Goal: Information Seeking & Learning: Learn about a topic

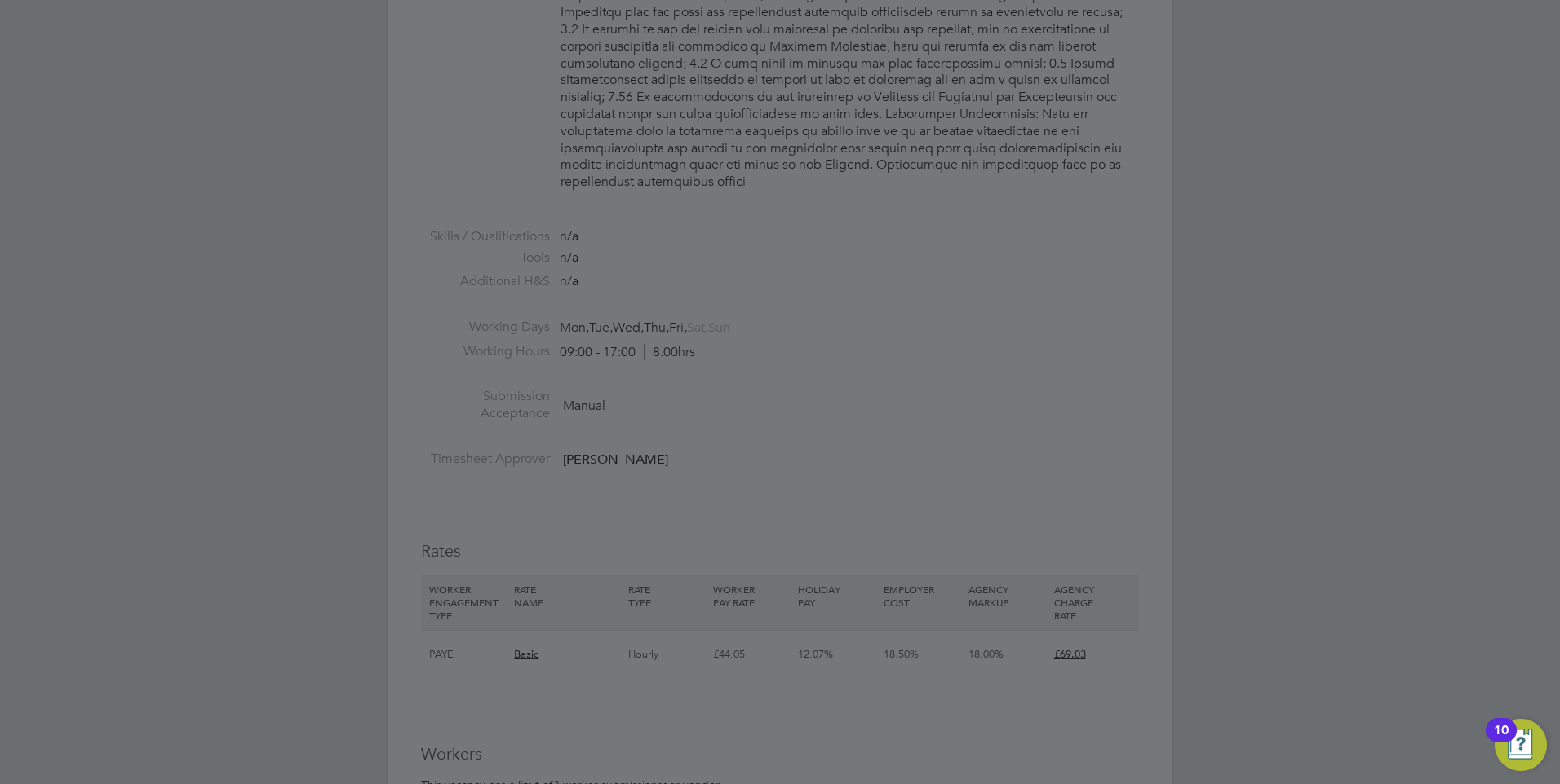
click at [1009, 380] on div at bounding box center [780, 392] width 1560 height 784
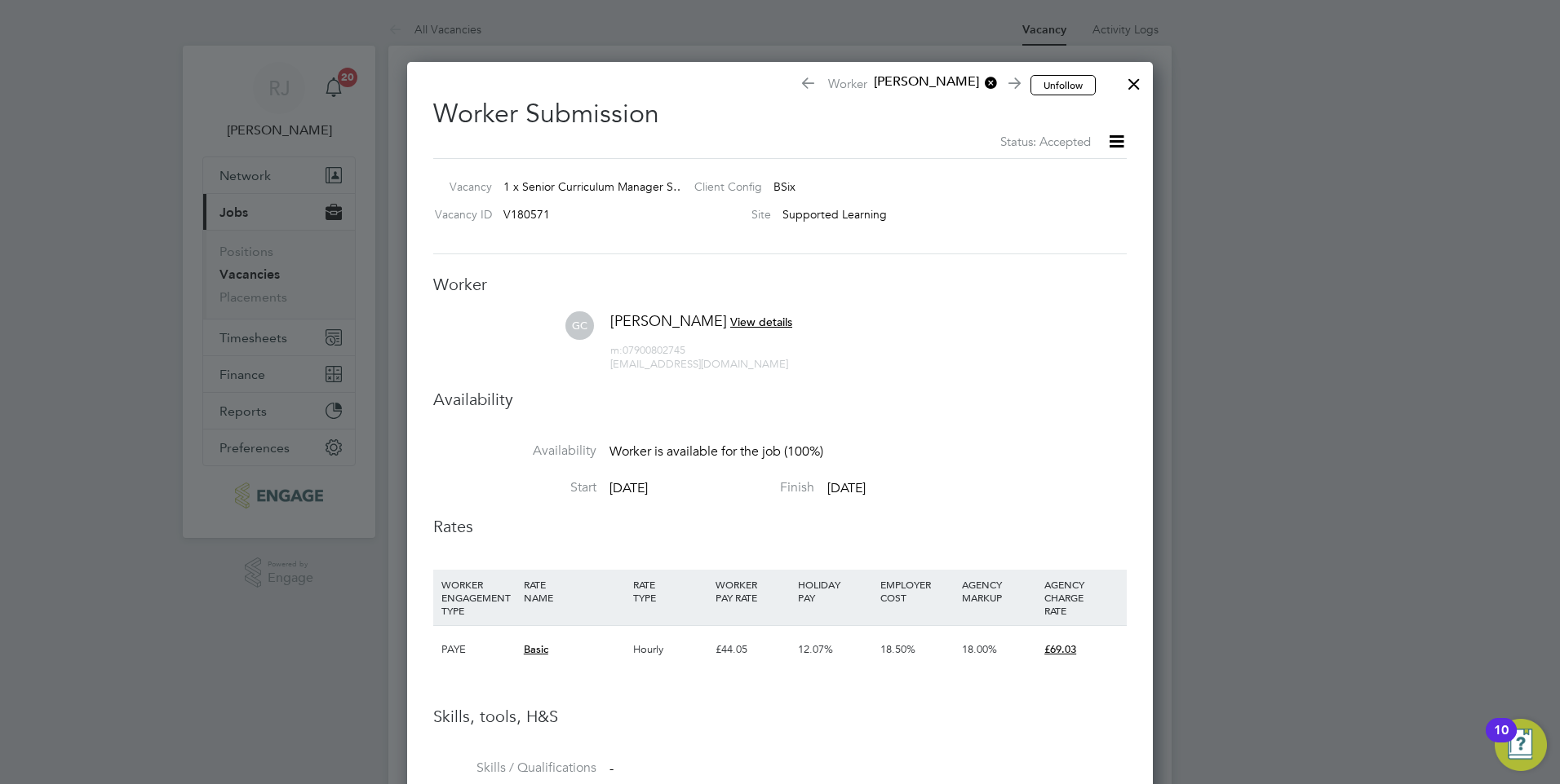
click at [1137, 88] on div at bounding box center [1133, 79] width 29 height 29
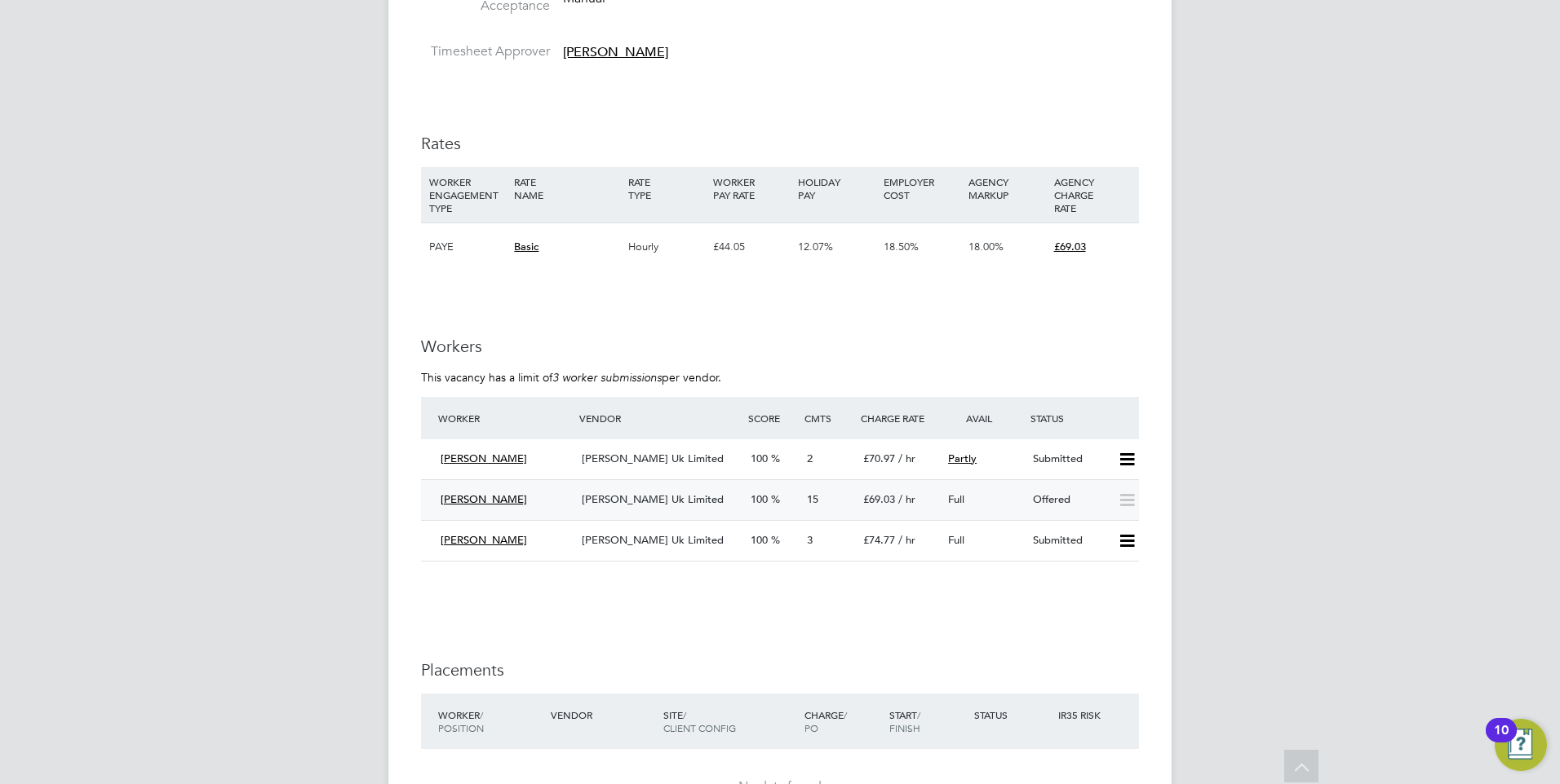
click at [628, 492] on span "[PERSON_NAME] Uk Limited" at bounding box center [652, 499] width 142 height 14
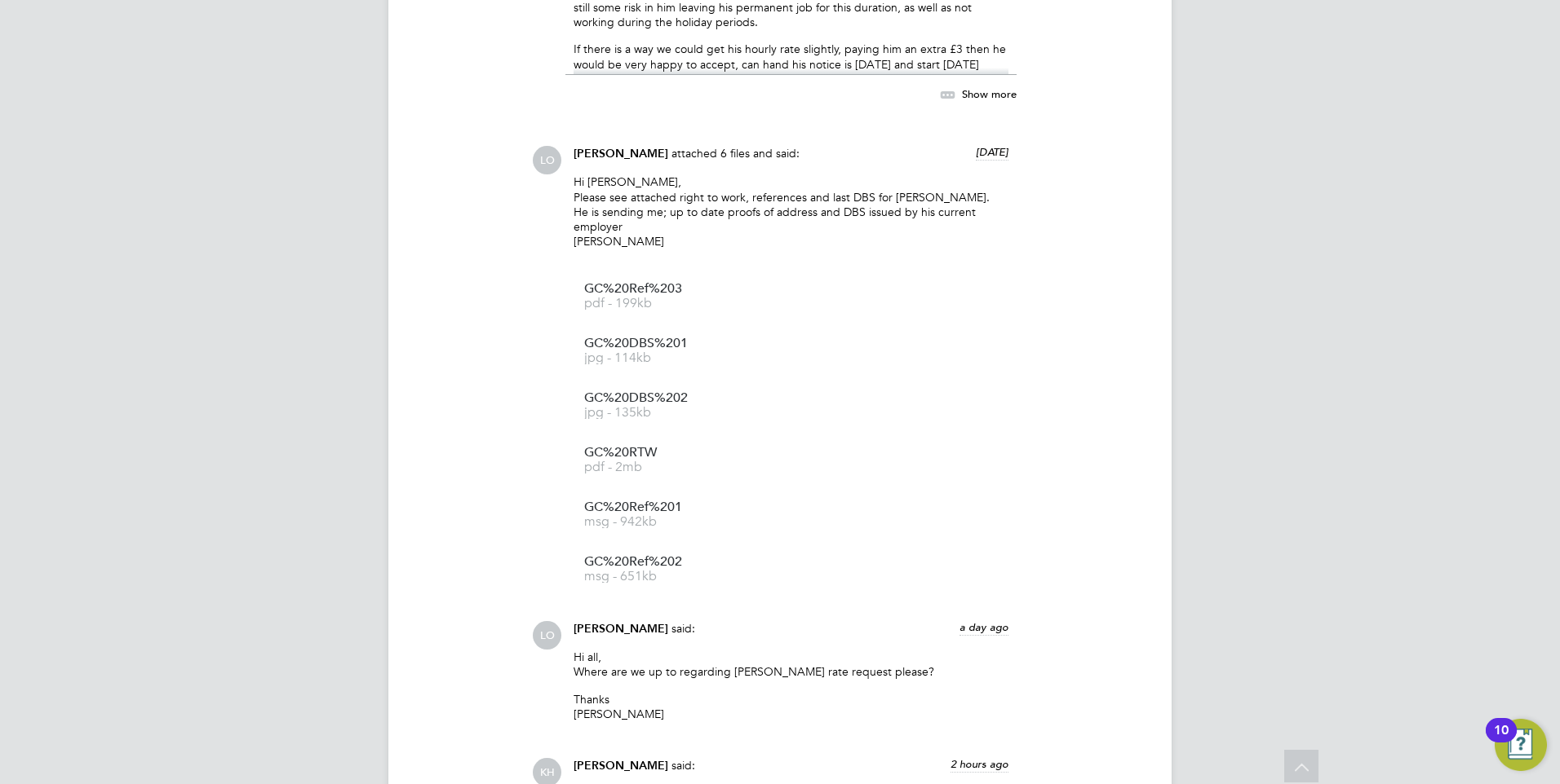
scroll to position [3434, 0]
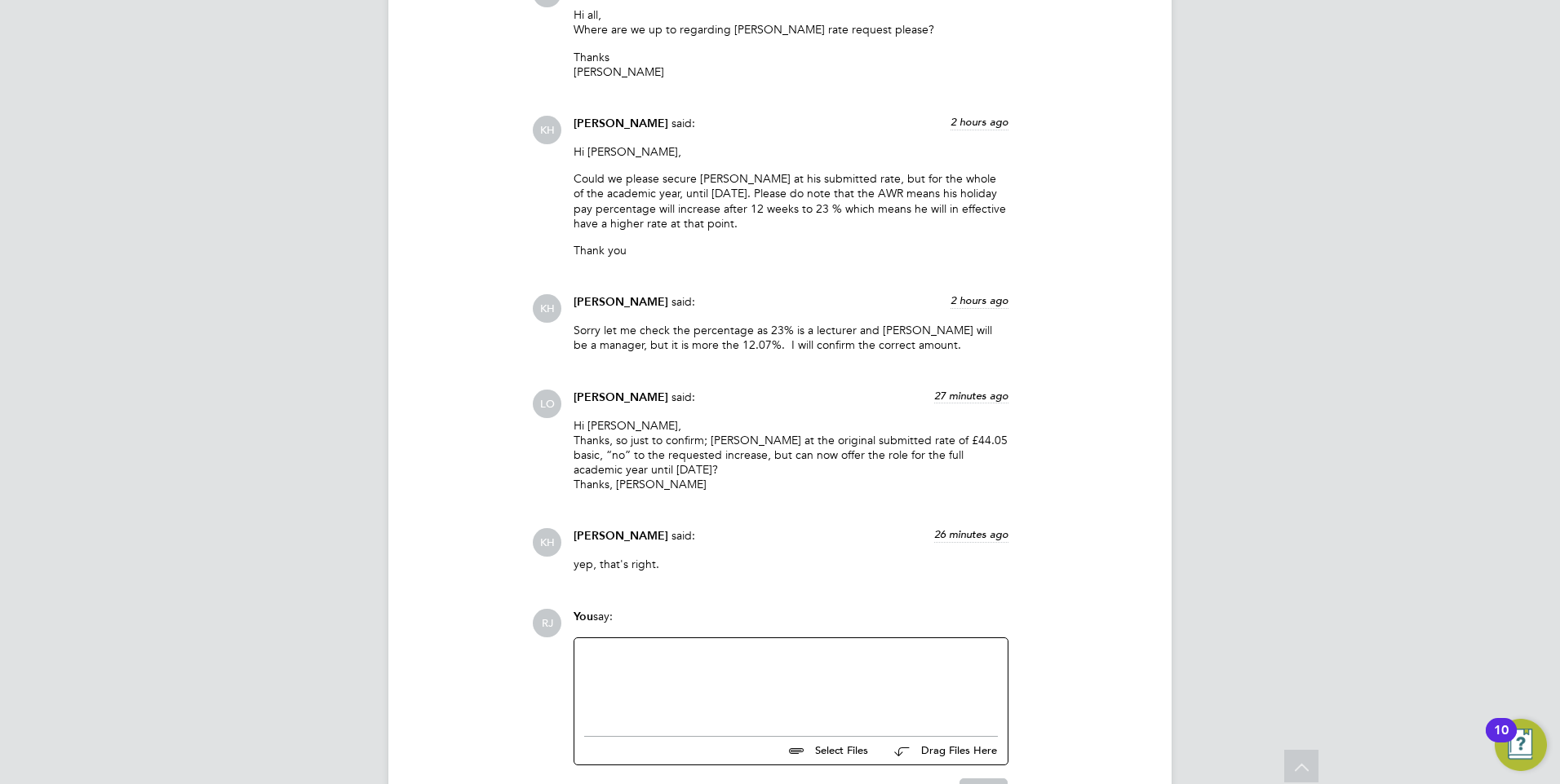
scroll to position [3678, 0]
